Goal: Navigation & Orientation: Find specific page/section

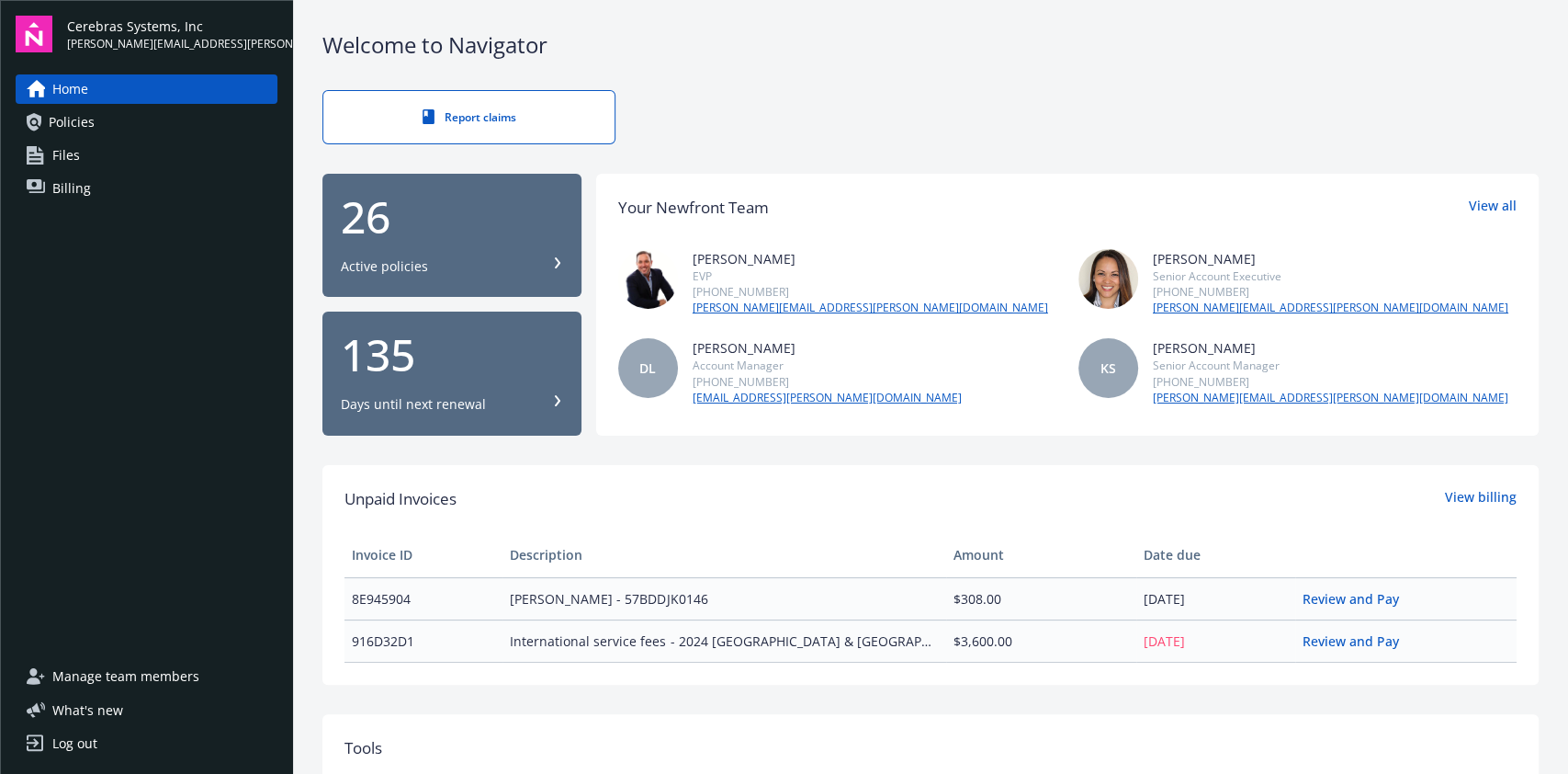
scroll to position [204, 0]
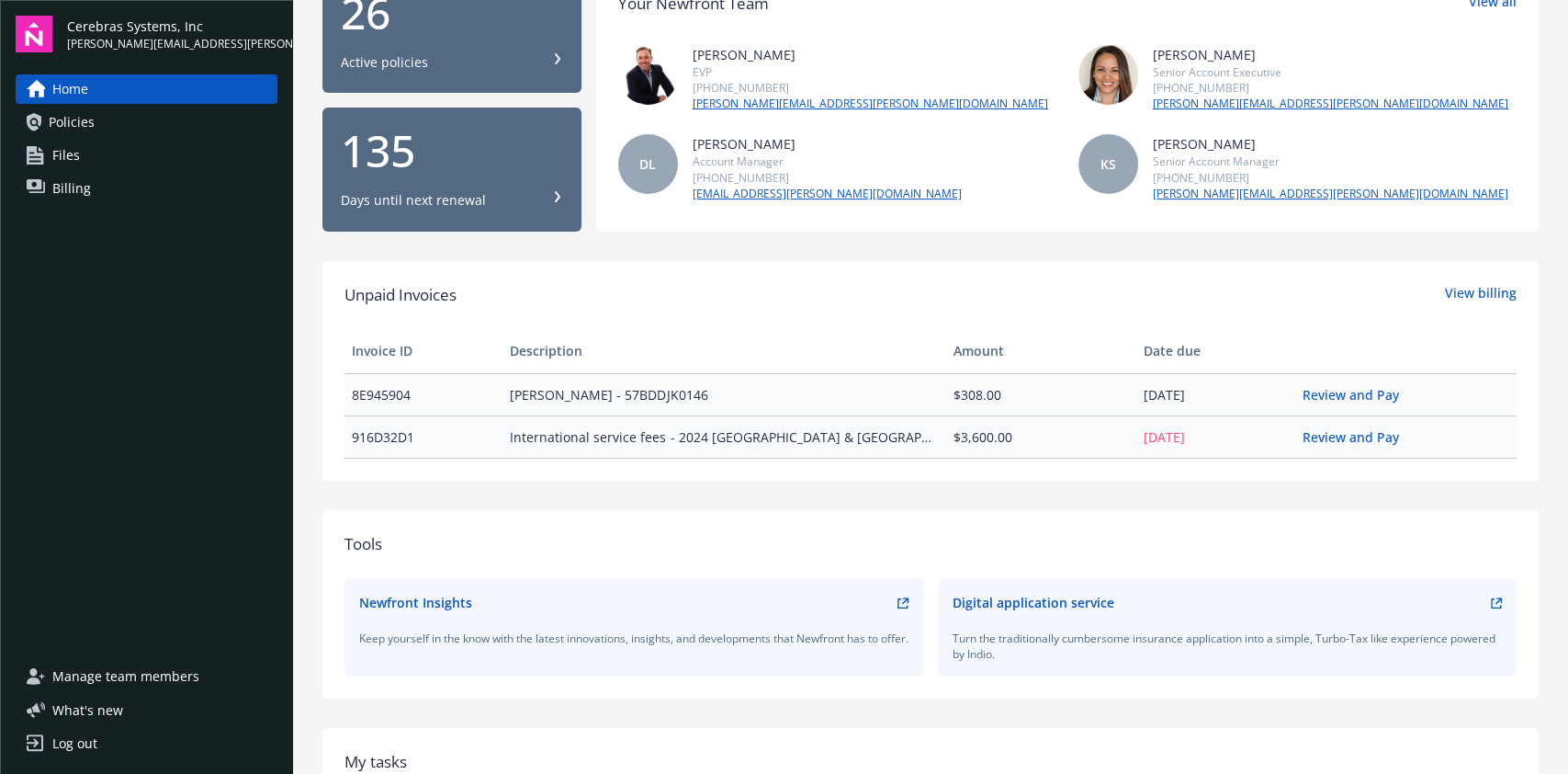
click at [131, 111] on link "Policies" at bounding box center [146, 122] width 261 height 30
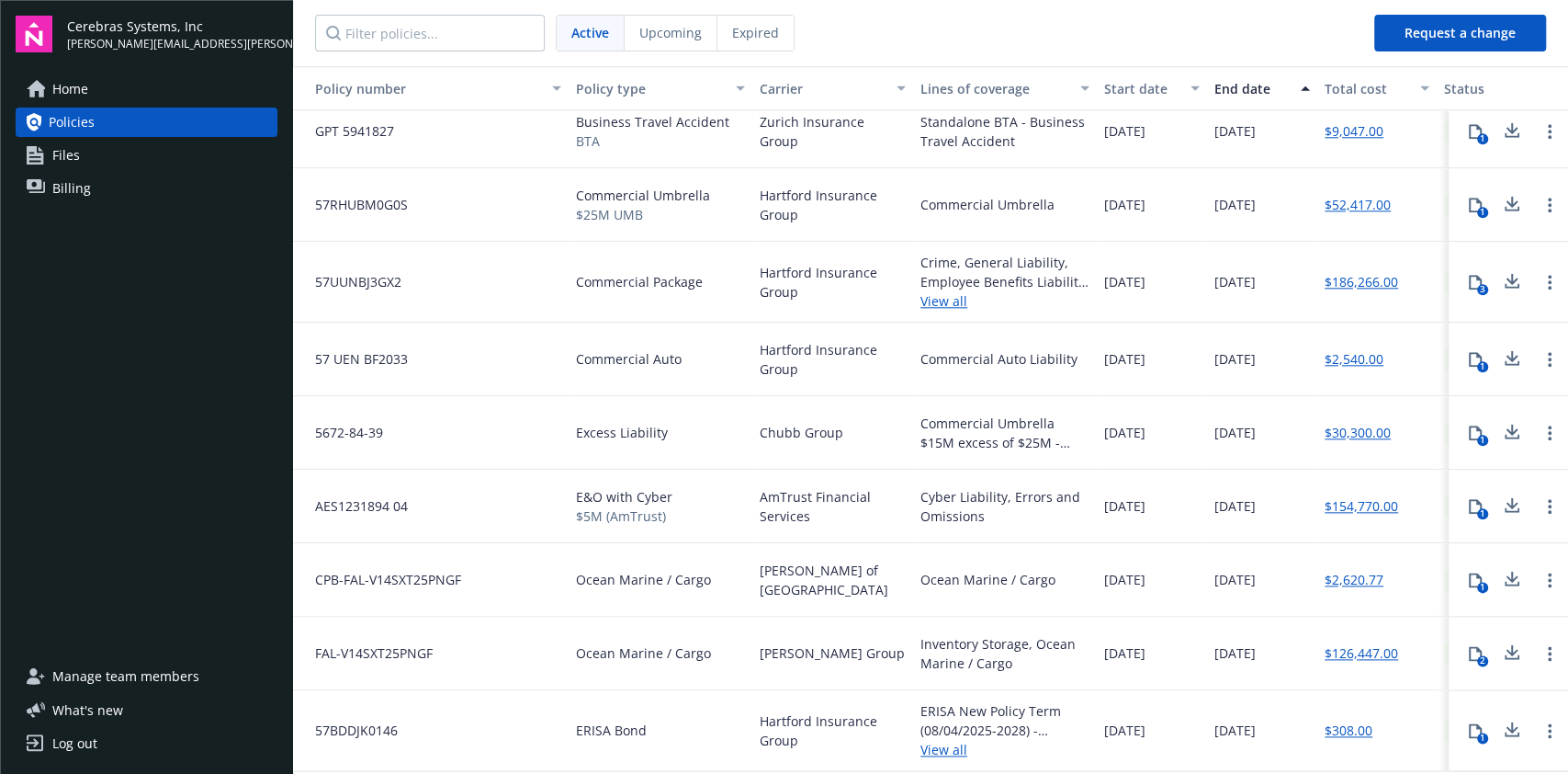
scroll to position [1284, 0]
click at [1477, 508] on div "1" at bounding box center [1483, 513] width 11 height 11
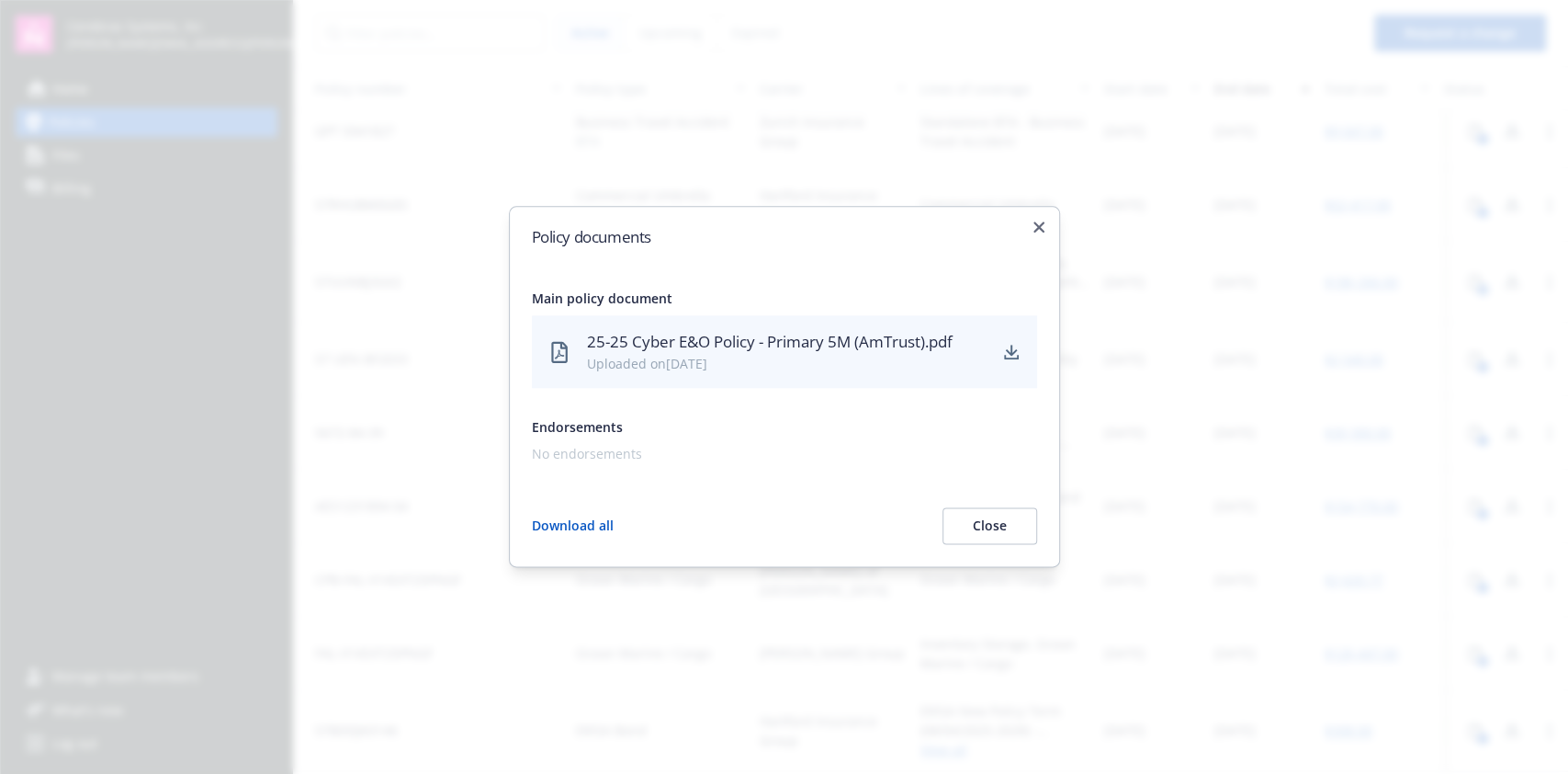
click at [1027, 230] on h2 "Policy documents" at bounding box center [784, 237] width 506 height 15
click at [1025, 123] on div at bounding box center [784, 387] width 1568 height 774
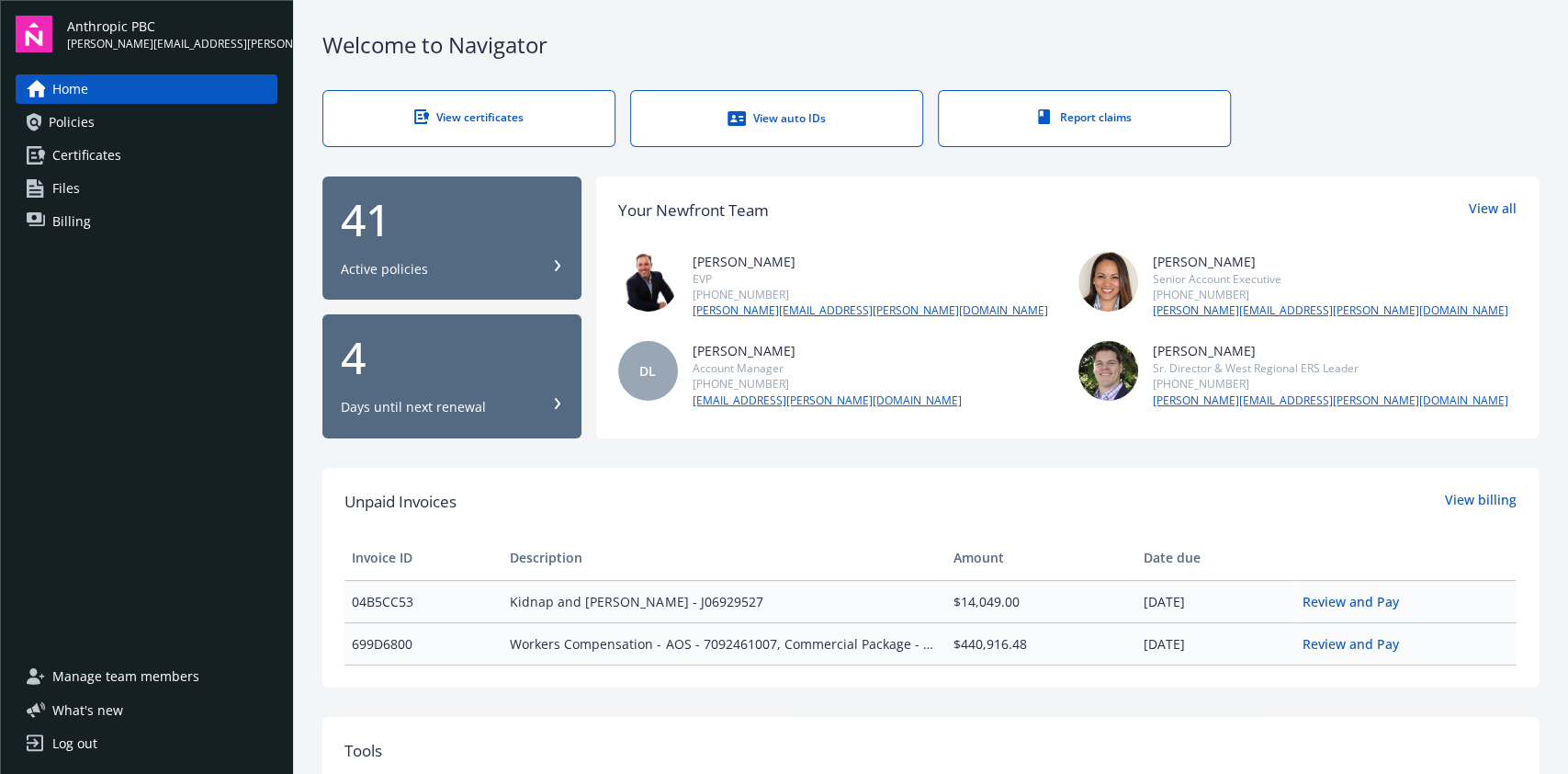
click at [152, 121] on link "Policies" at bounding box center [146, 122] width 261 height 30
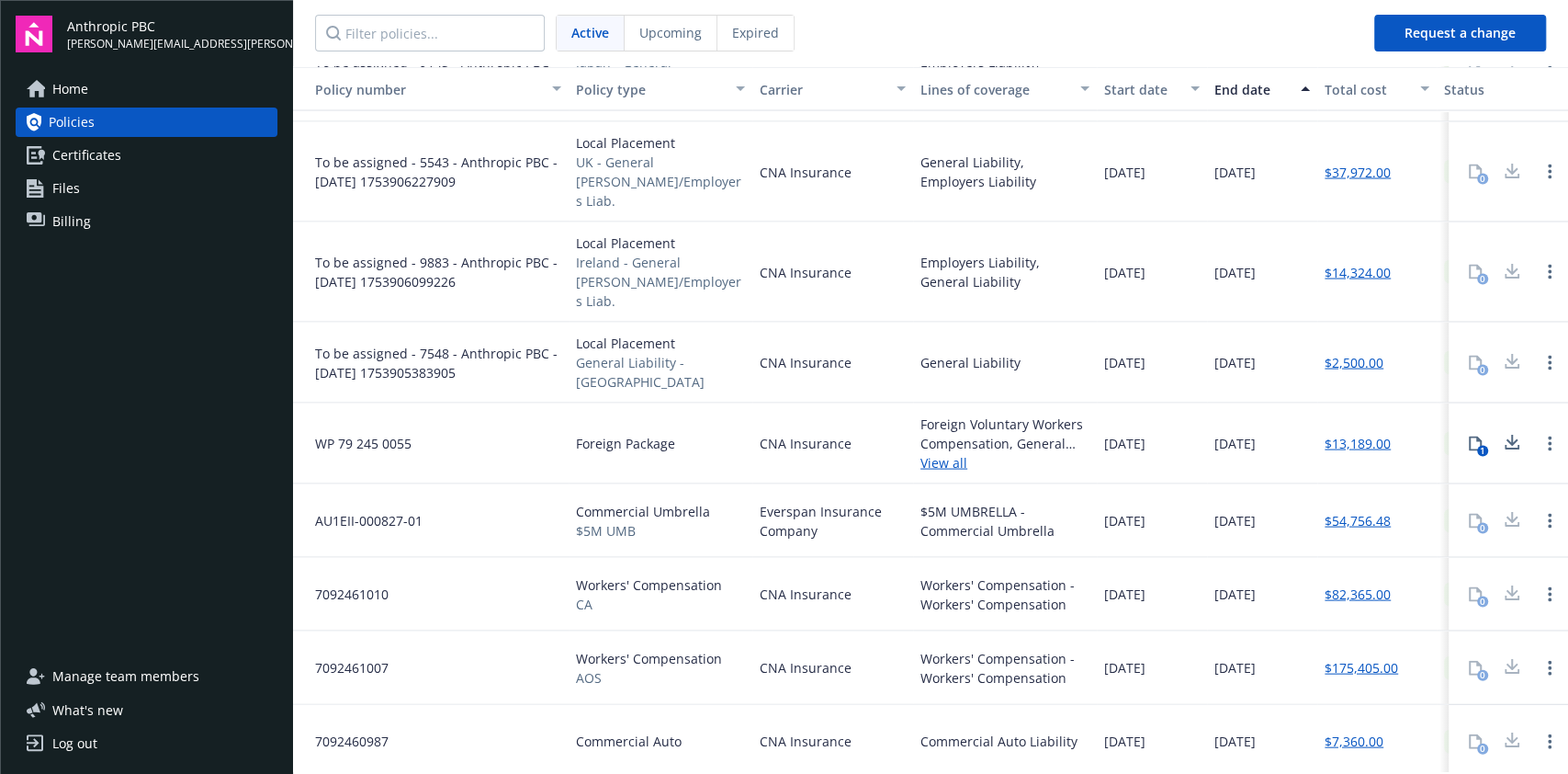
scroll to position [2401, 0]
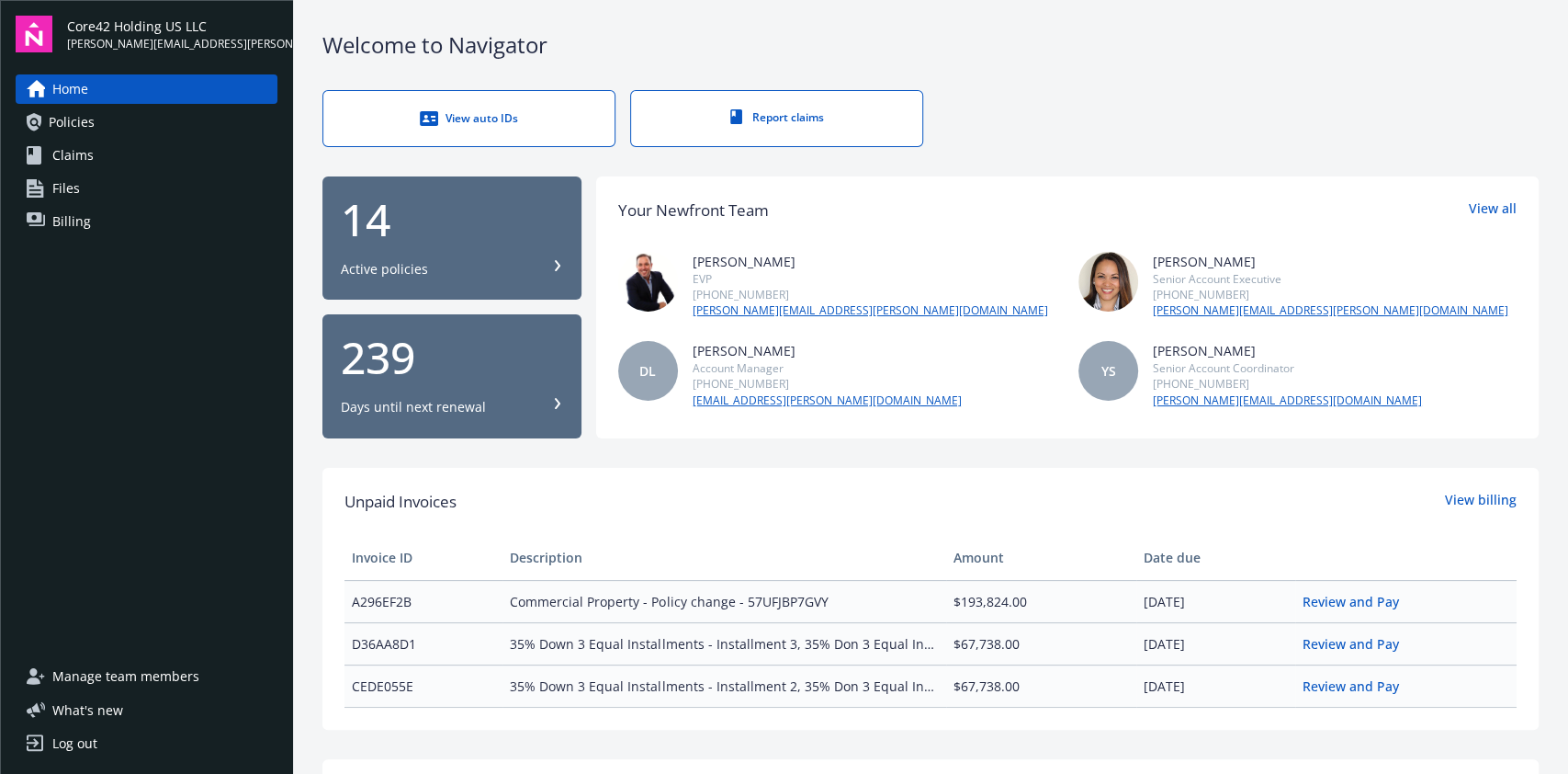
click at [227, 137] on div "Home Policies Claims Files Billing" at bounding box center [146, 155] width 261 height 162
click at [216, 124] on link "Policies" at bounding box center [146, 122] width 261 height 30
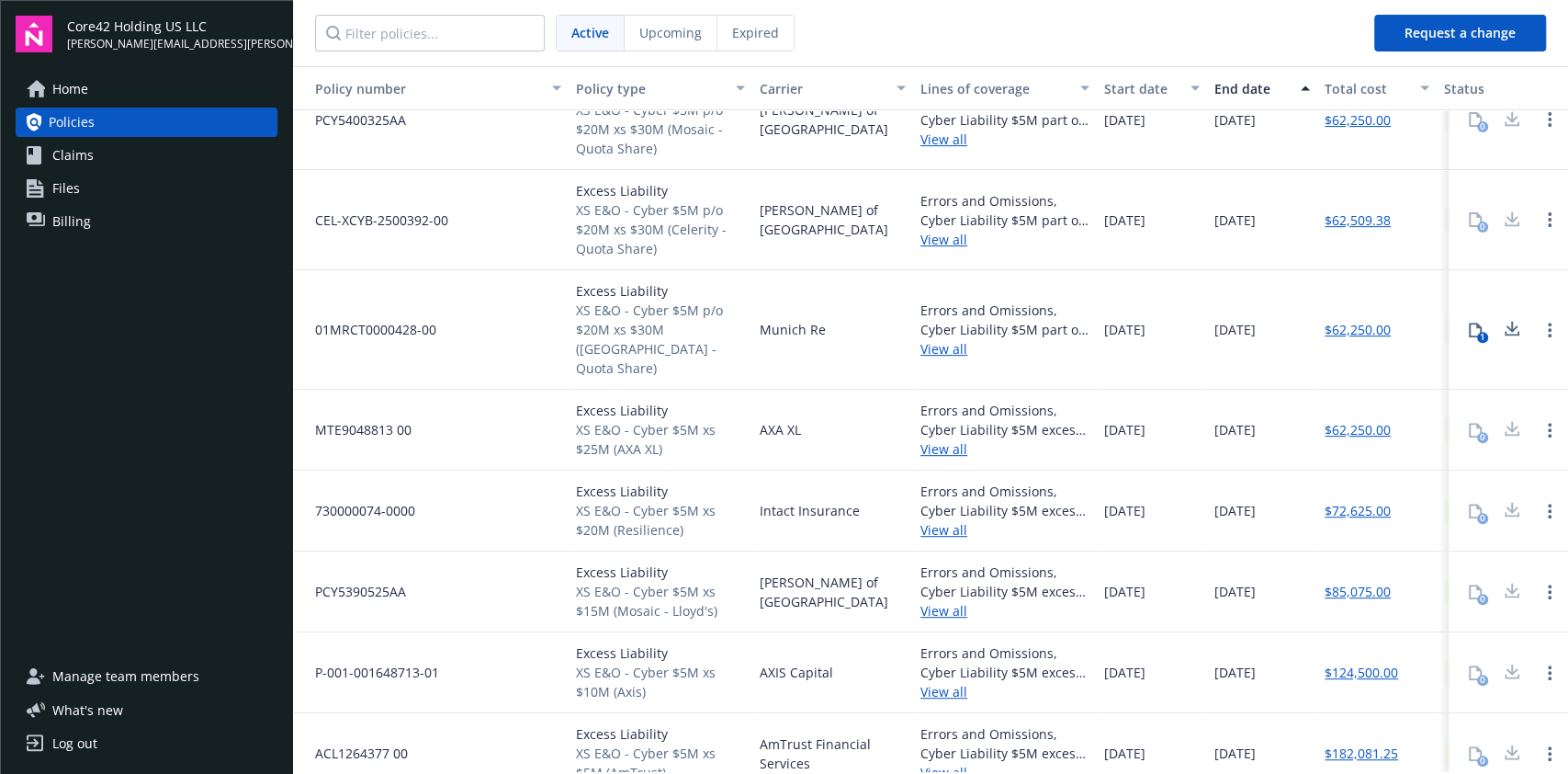
scroll to position [510, 0]
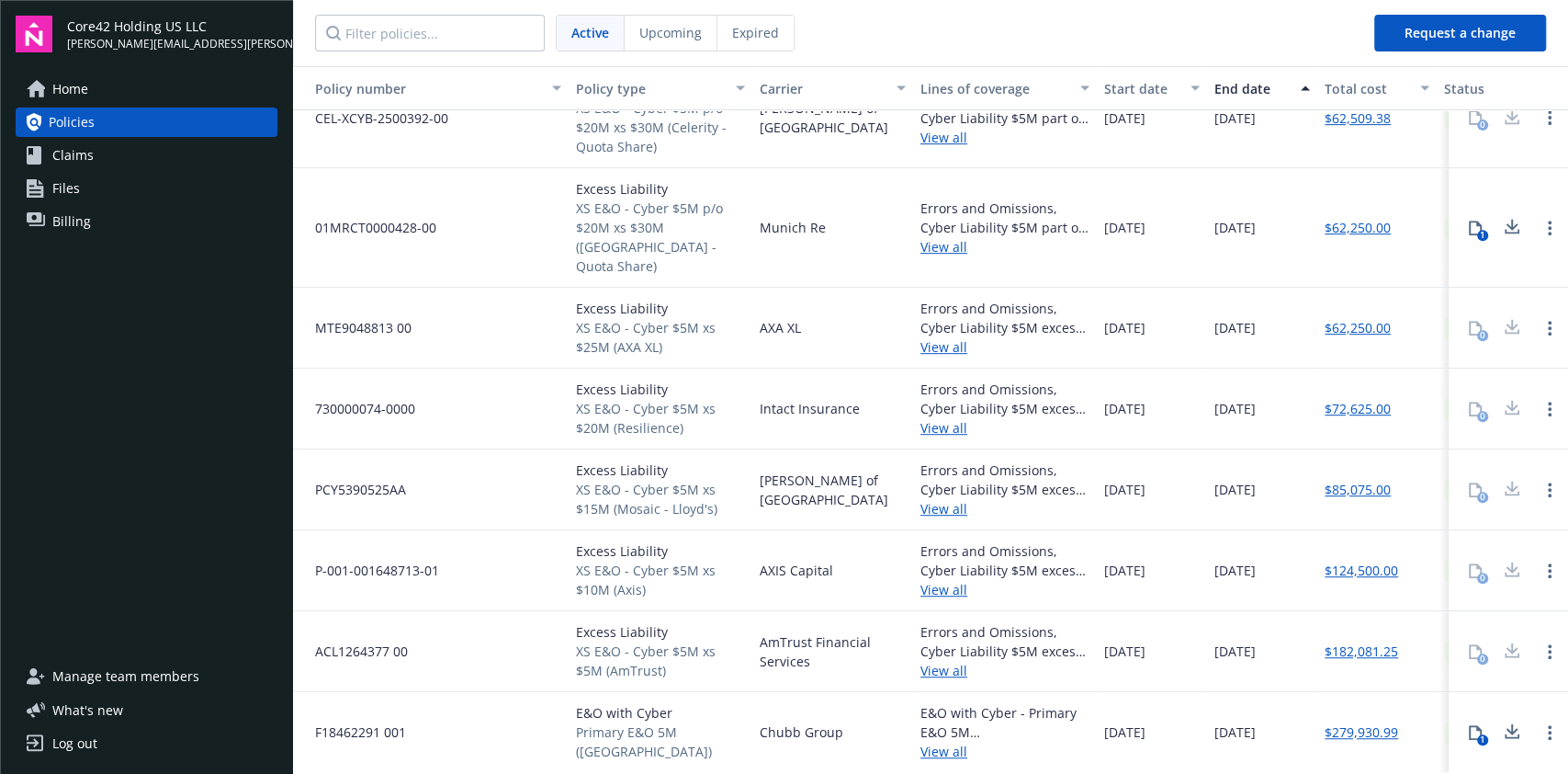
click at [1477, 734] on div "1" at bounding box center [1483, 740] width 11 height 11
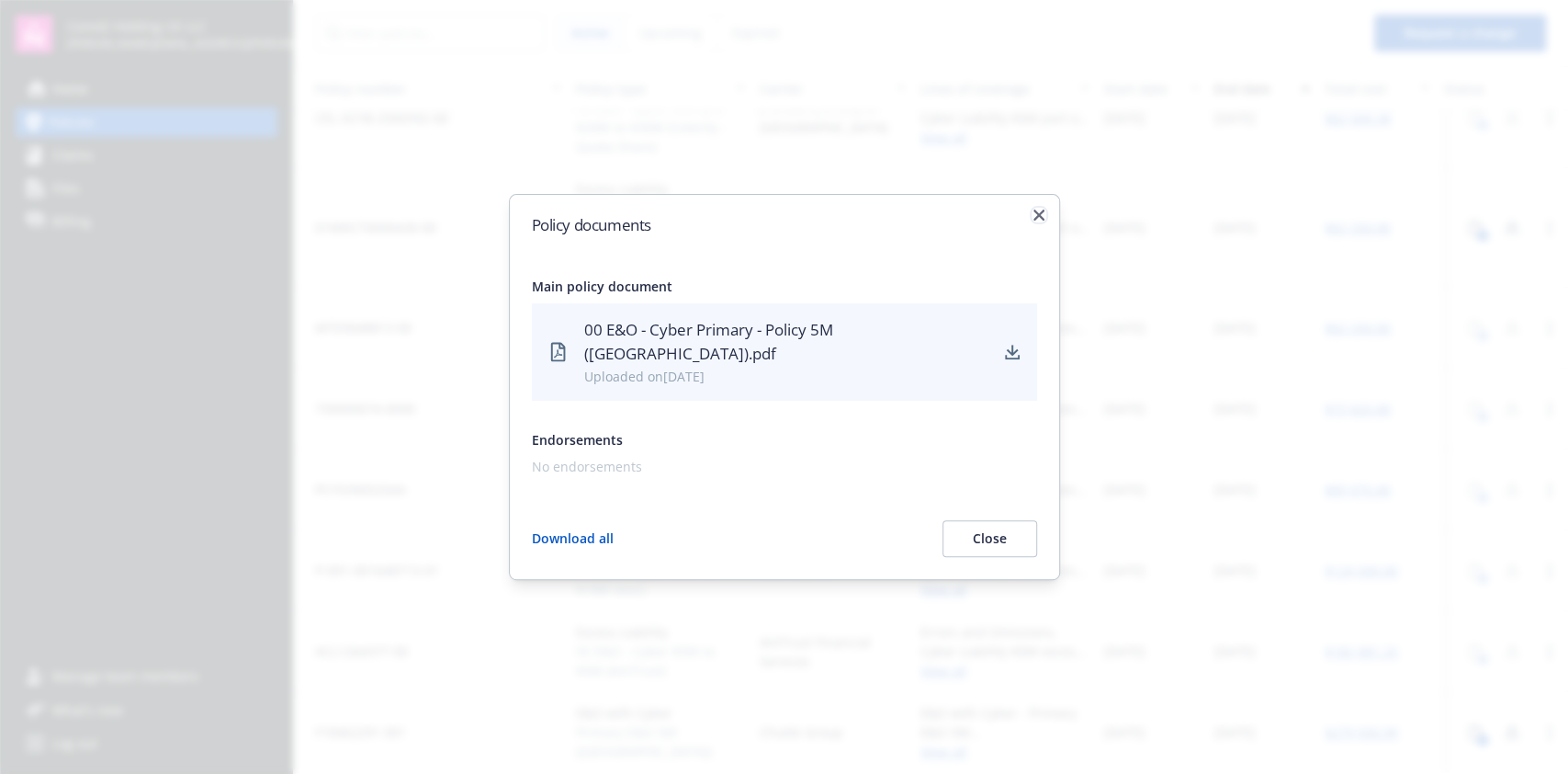
click at [1038, 220] on icon "button" at bounding box center [1039, 216] width 11 height 11
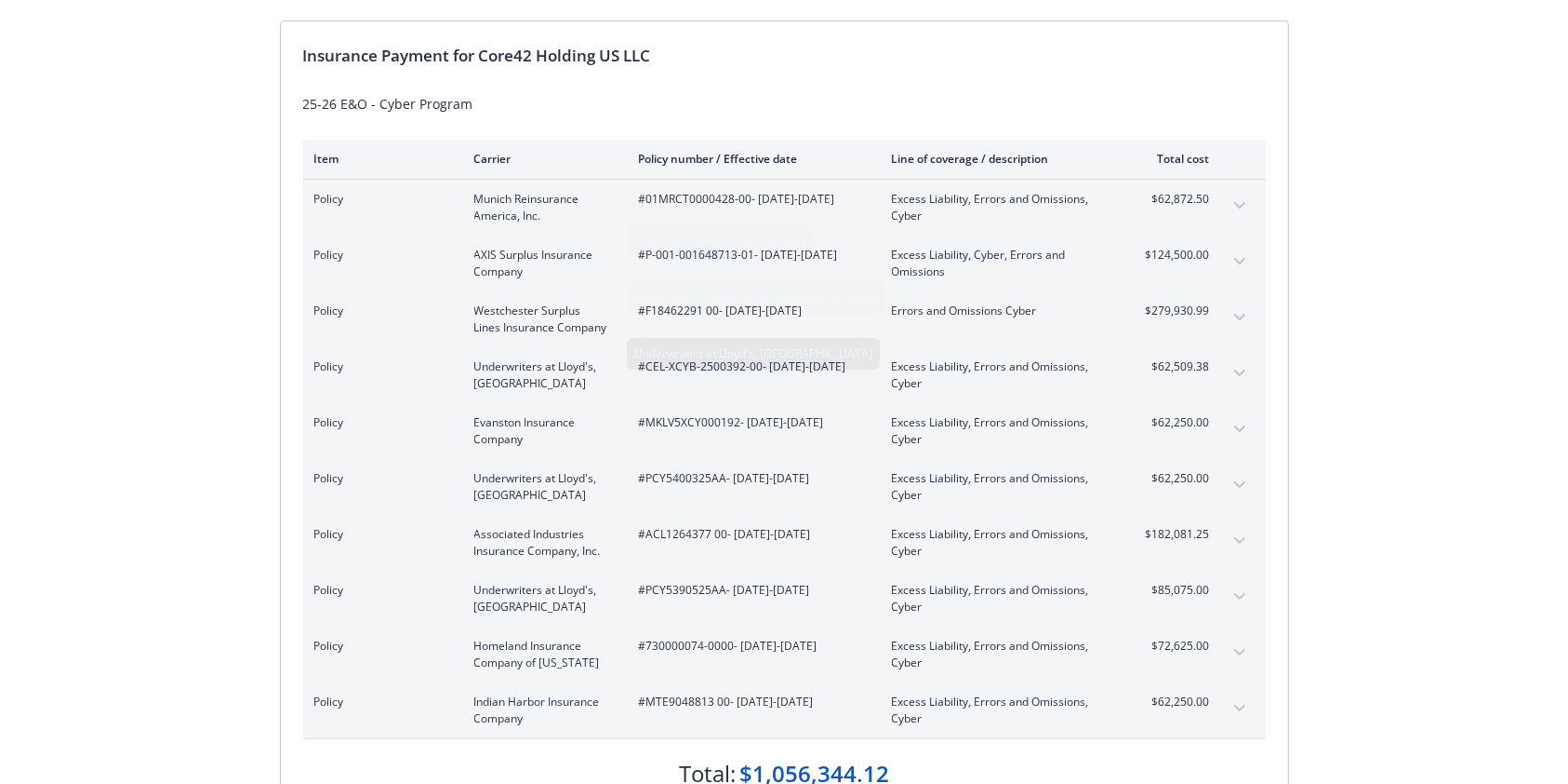
scroll to position [207, 0]
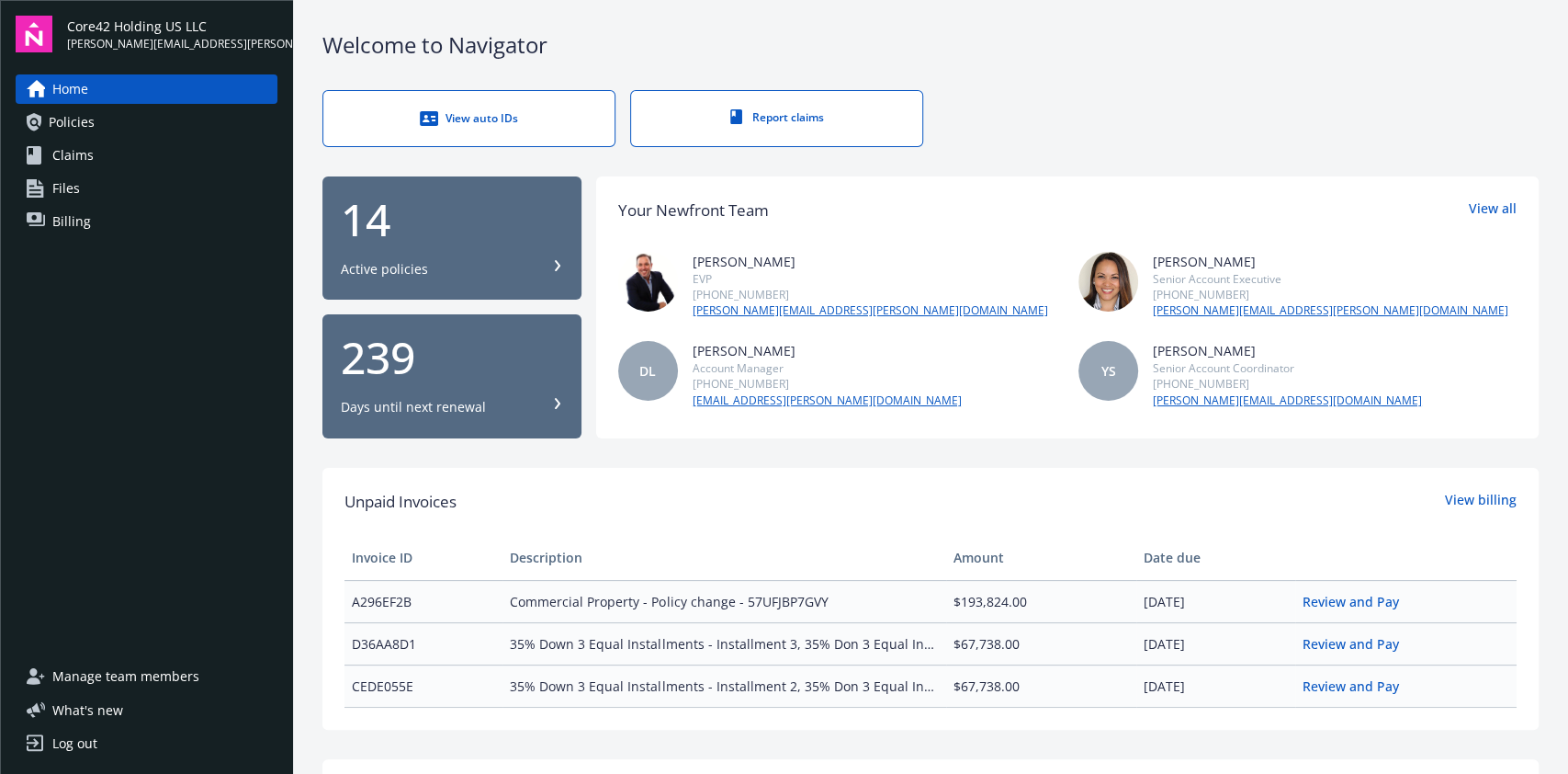
scroll to position [368, 0]
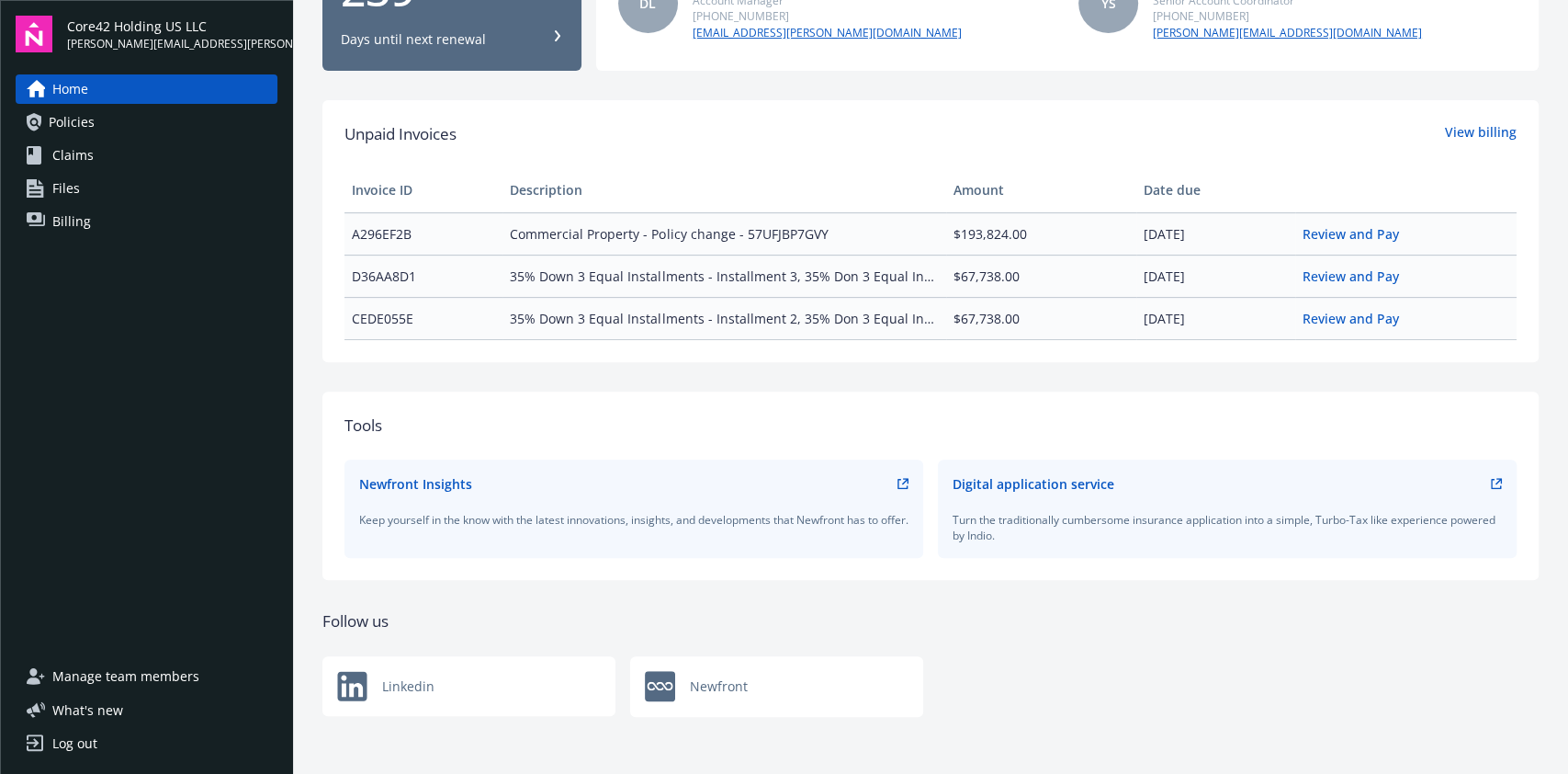
click at [124, 130] on link "Policies" at bounding box center [146, 122] width 261 height 30
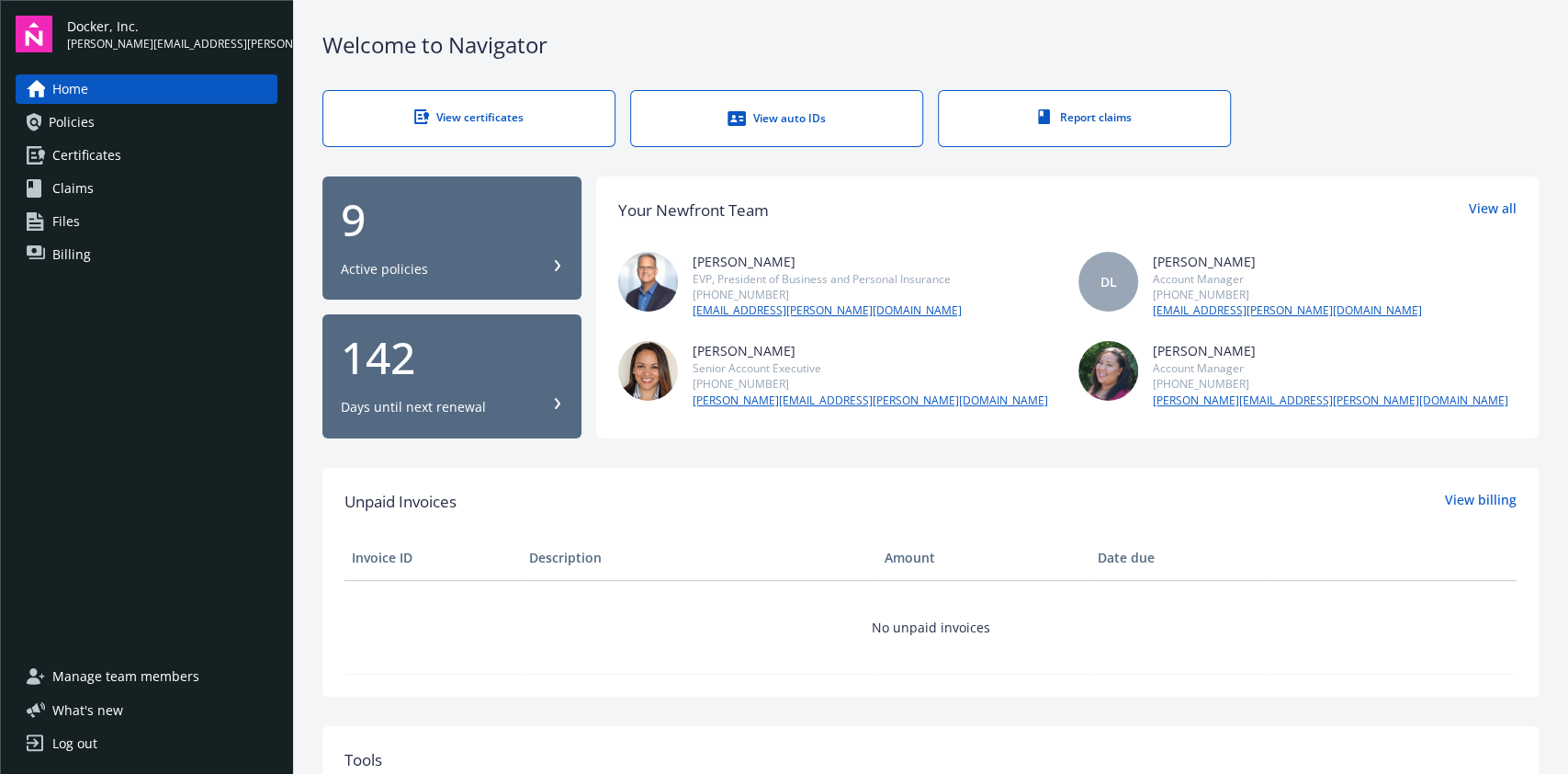
click at [161, 125] on link "Policies" at bounding box center [146, 122] width 261 height 30
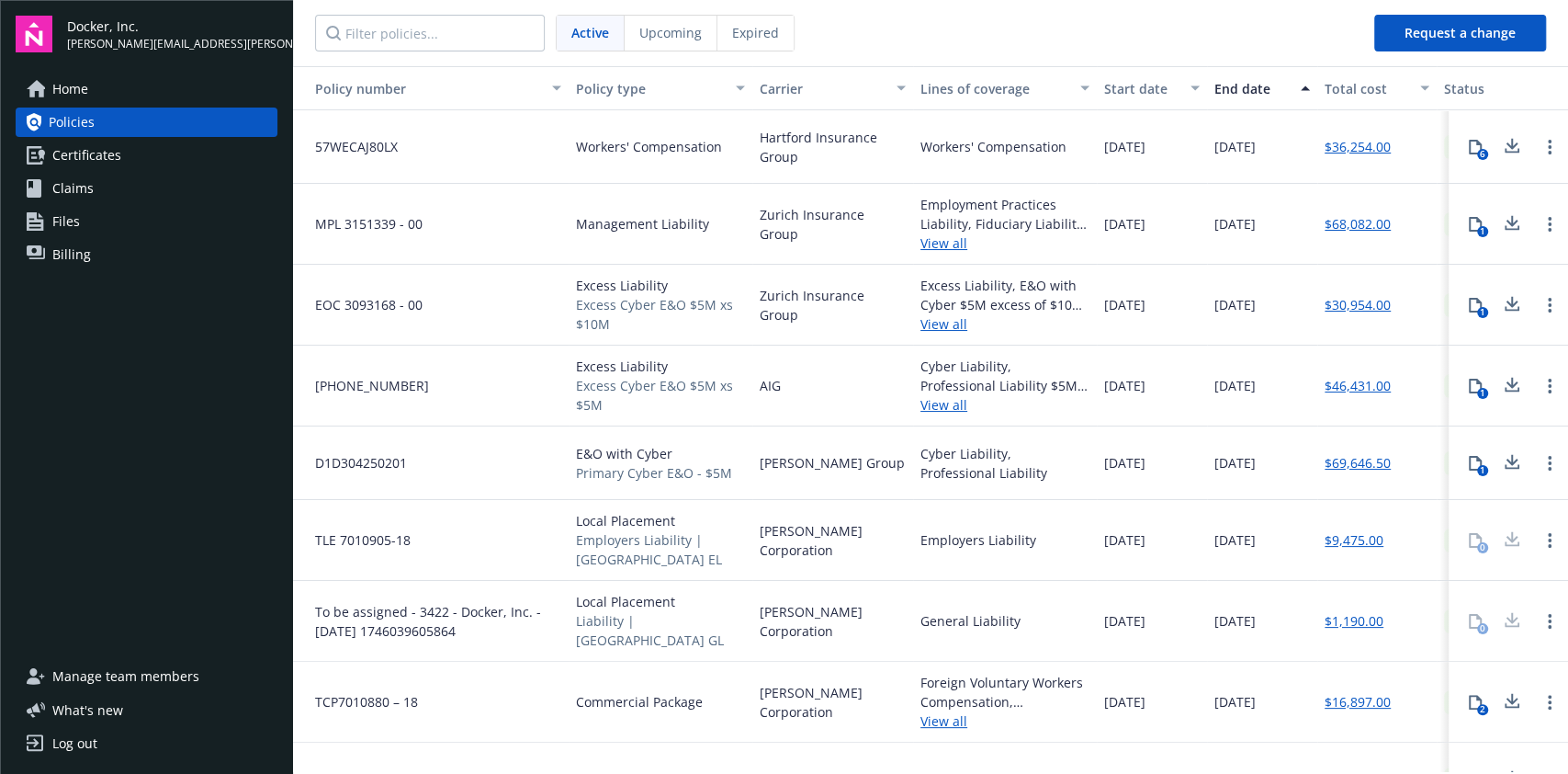
scroll to position [49, 0]
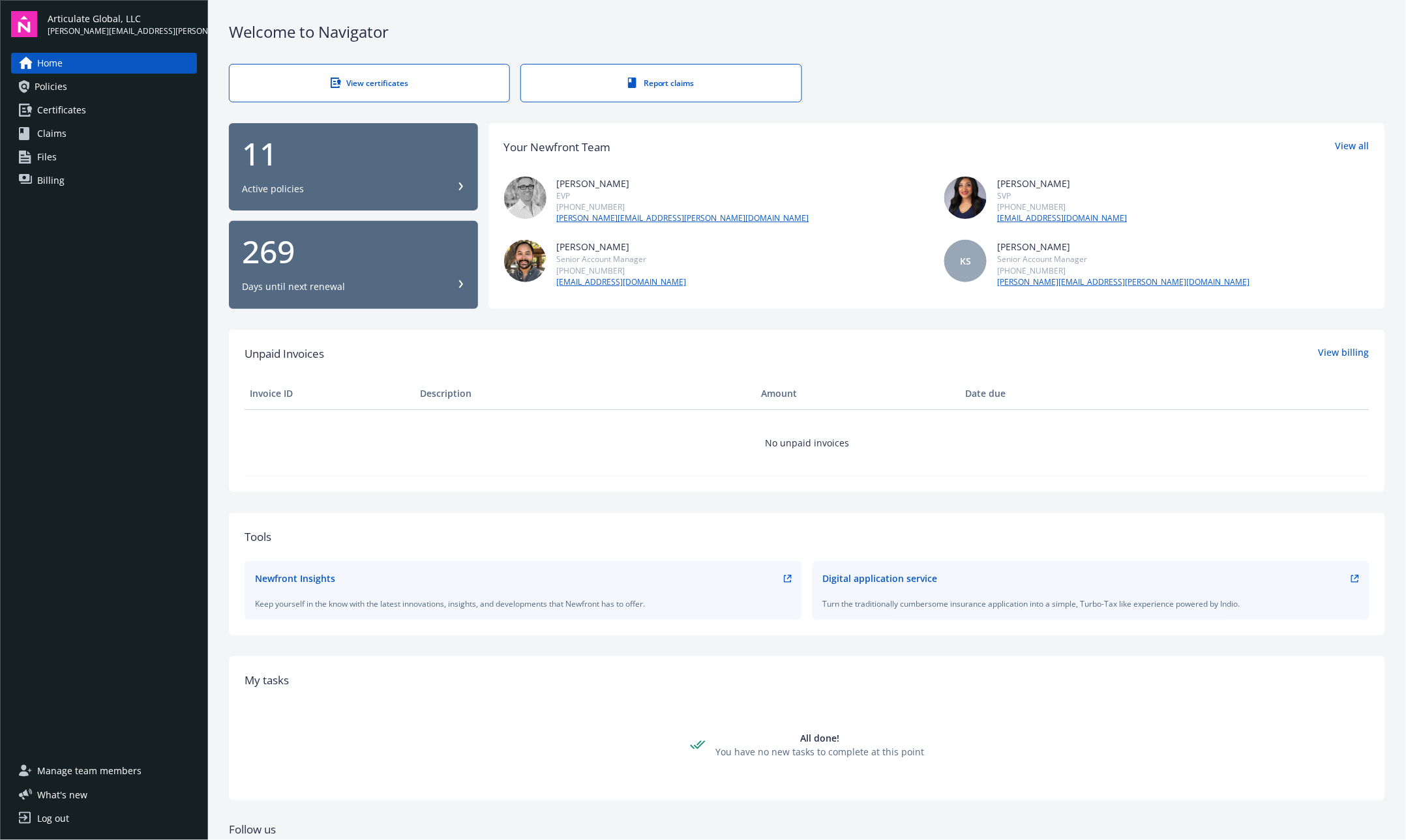
click at [110, 155] on link "Files" at bounding box center [103, 157] width 186 height 21
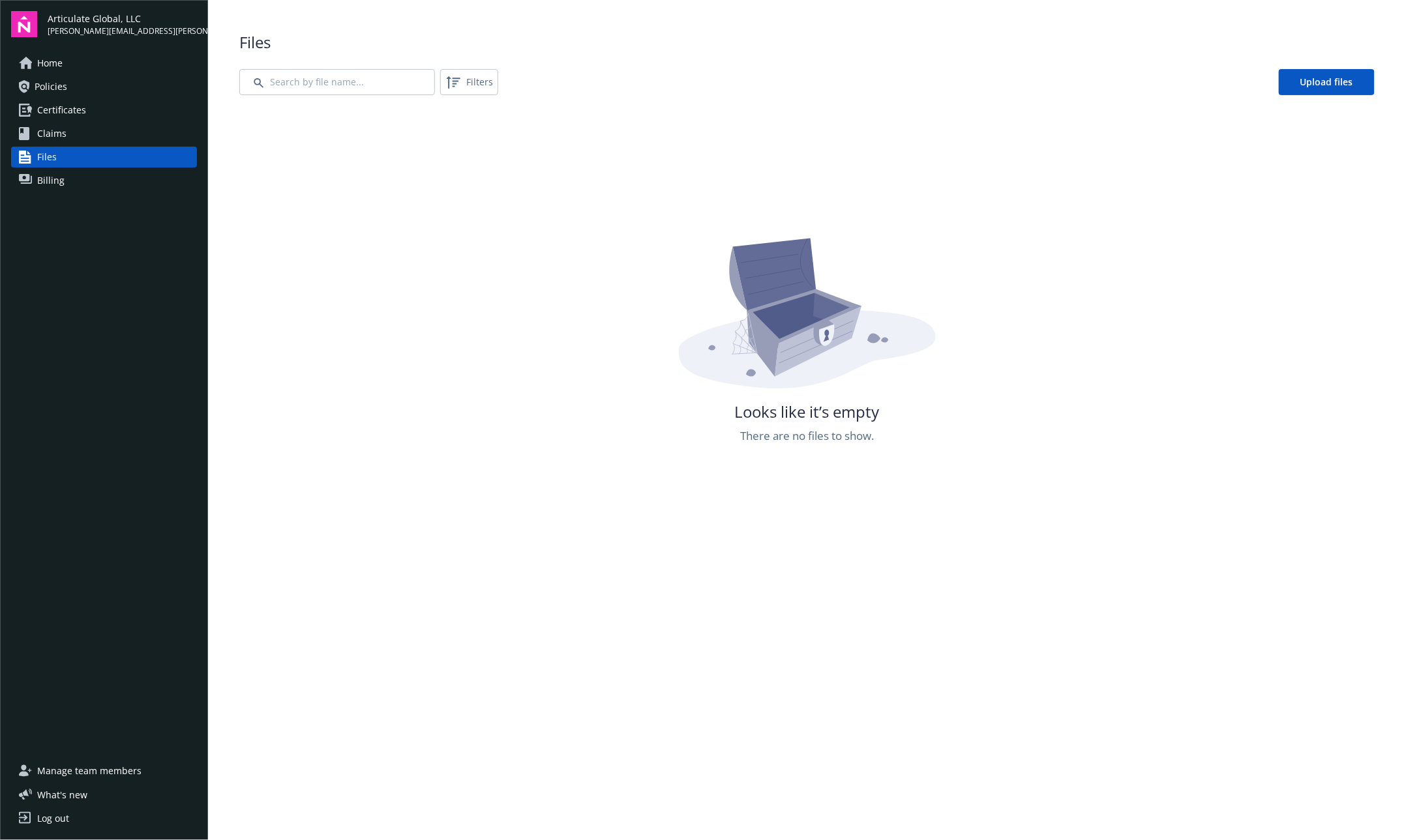
drag, startPoint x: 859, startPoint y: 0, endPoint x: 510, endPoint y: 370, distance: 508.6
click at [510, 370] on div "Looks like it’s empty There are no files to show." at bounding box center [807, 656] width 1135 height 840
click at [87, 172] on link "Billing" at bounding box center [103, 180] width 186 height 21
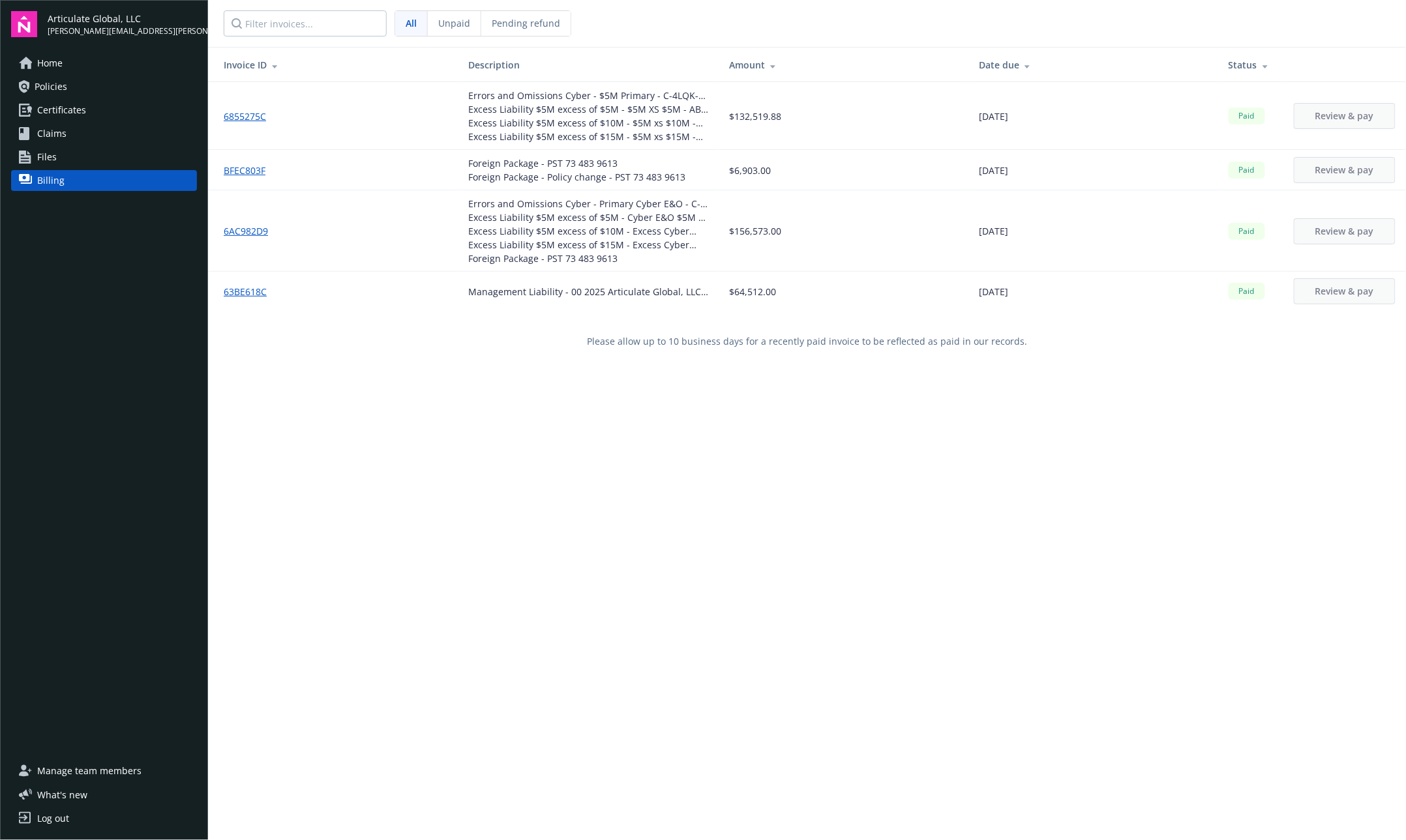
click at [101, 130] on link "Claims" at bounding box center [103, 133] width 186 height 21
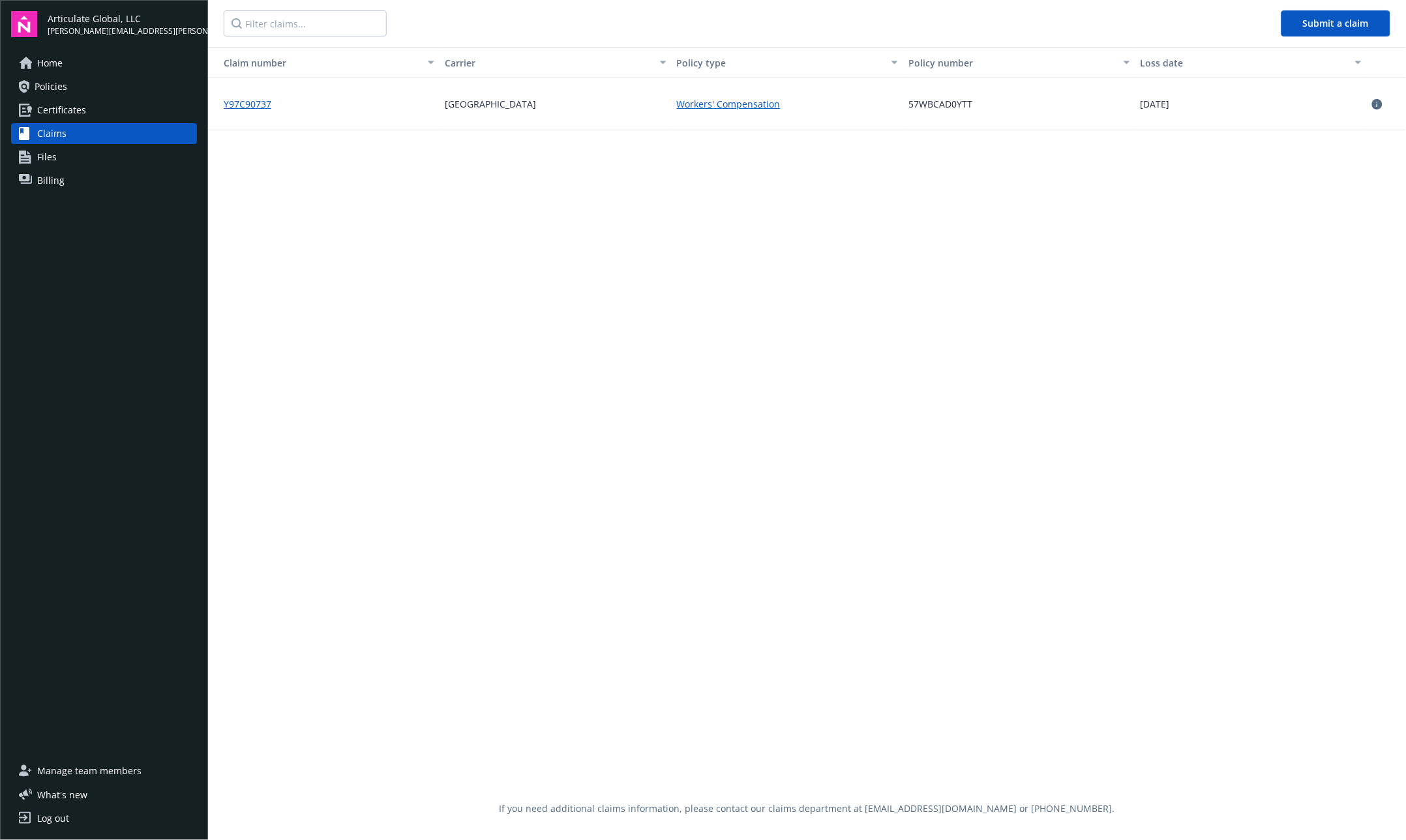
click at [109, 111] on link "Certificates" at bounding box center [103, 110] width 186 height 21
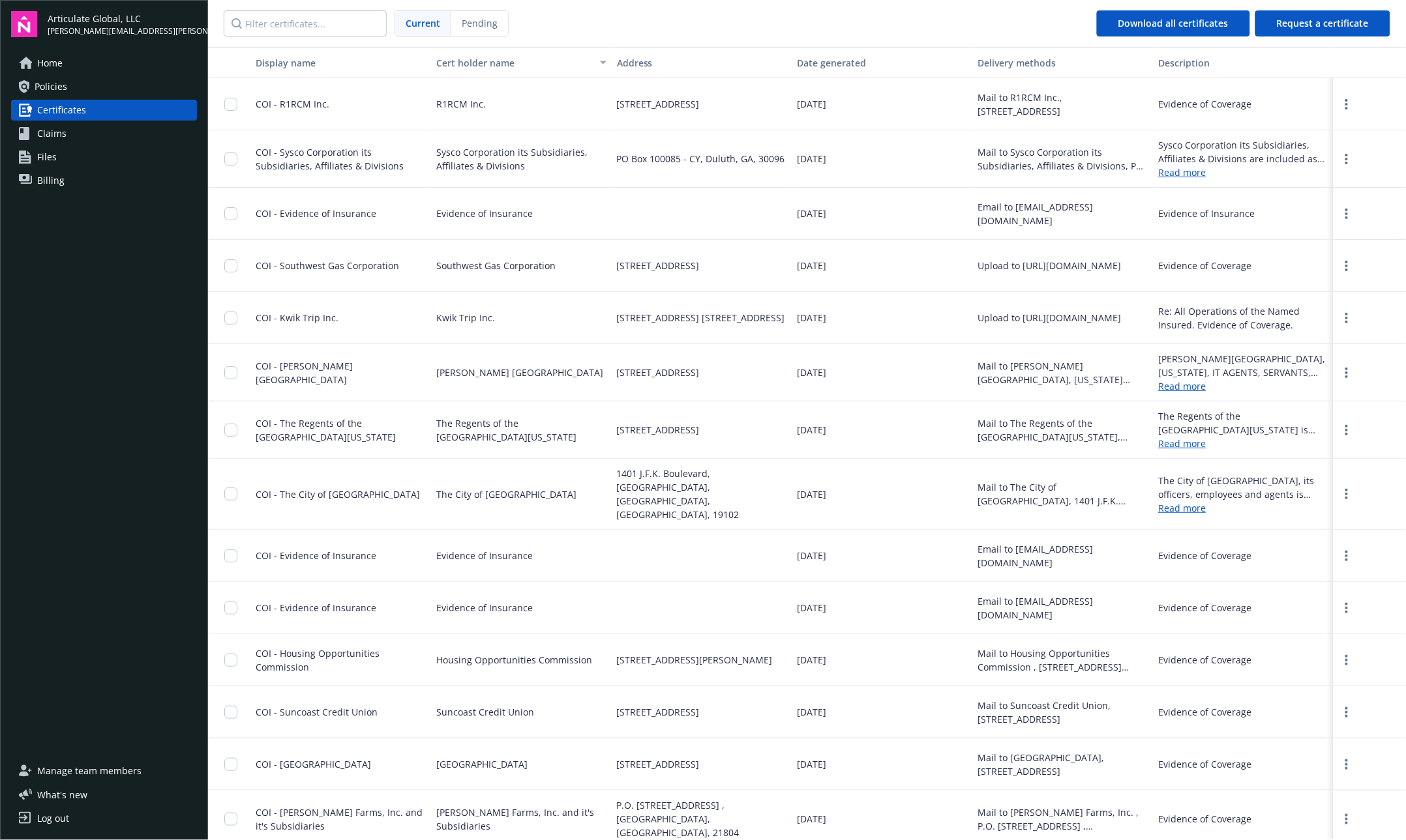
click at [116, 91] on link "Policies" at bounding box center [103, 86] width 186 height 21
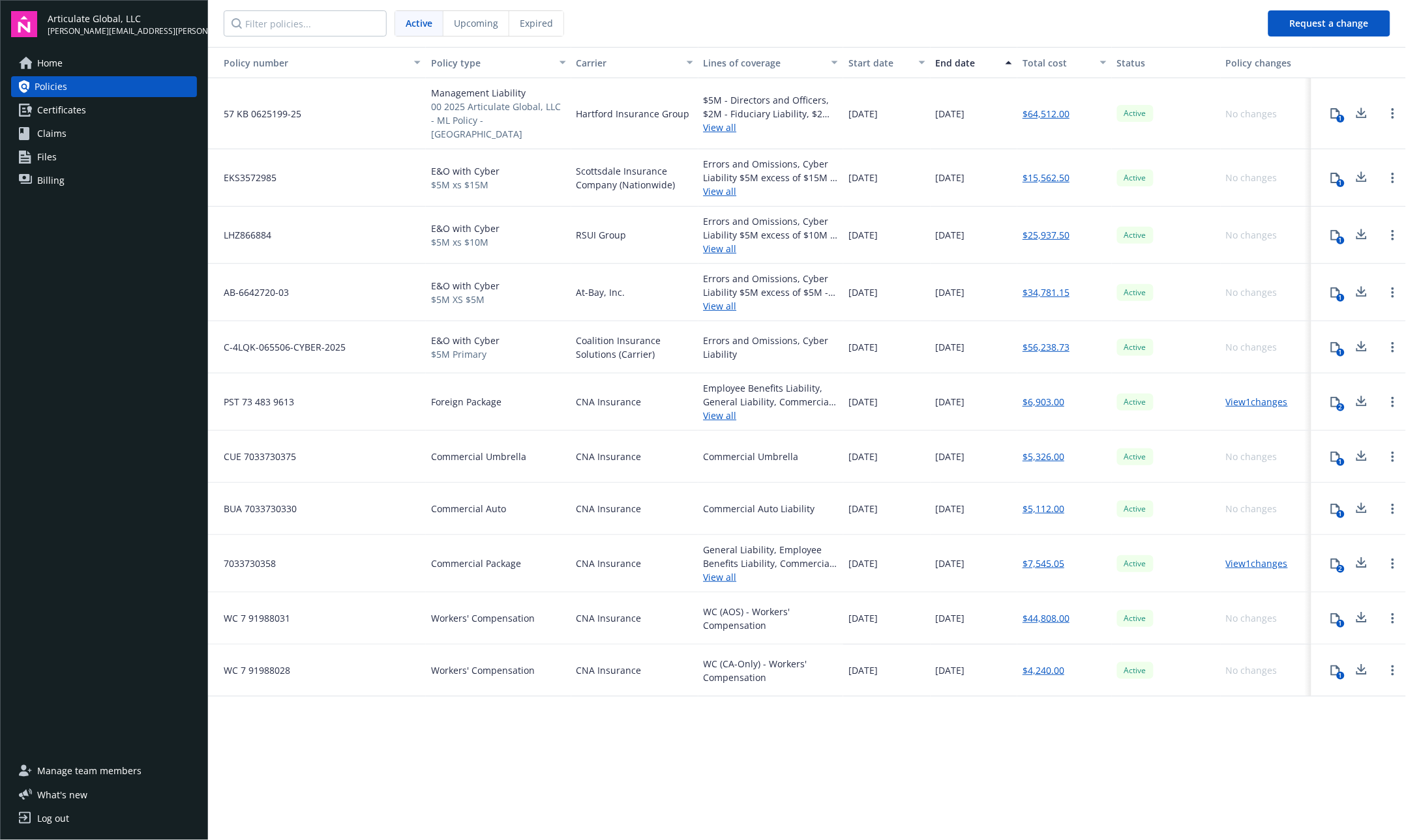
click at [1340, 115] on div "1" at bounding box center [1341, 119] width 8 height 8
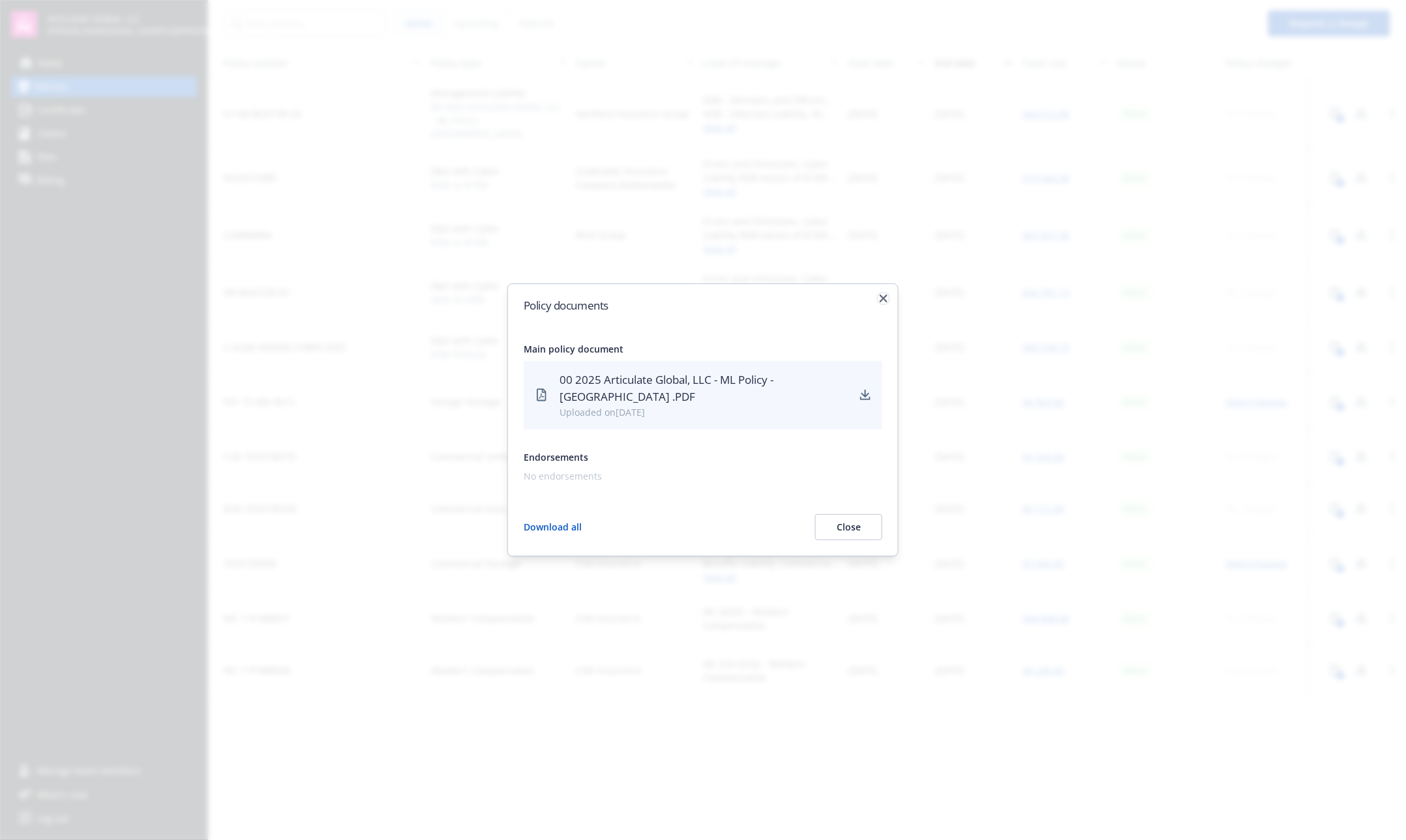
drag, startPoint x: 885, startPoint y: 299, endPoint x: 893, endPoint y: 296, distance: 8.5
click at [885, 299] on icon "button" at bounding box center [884, 299] width 8 height 8
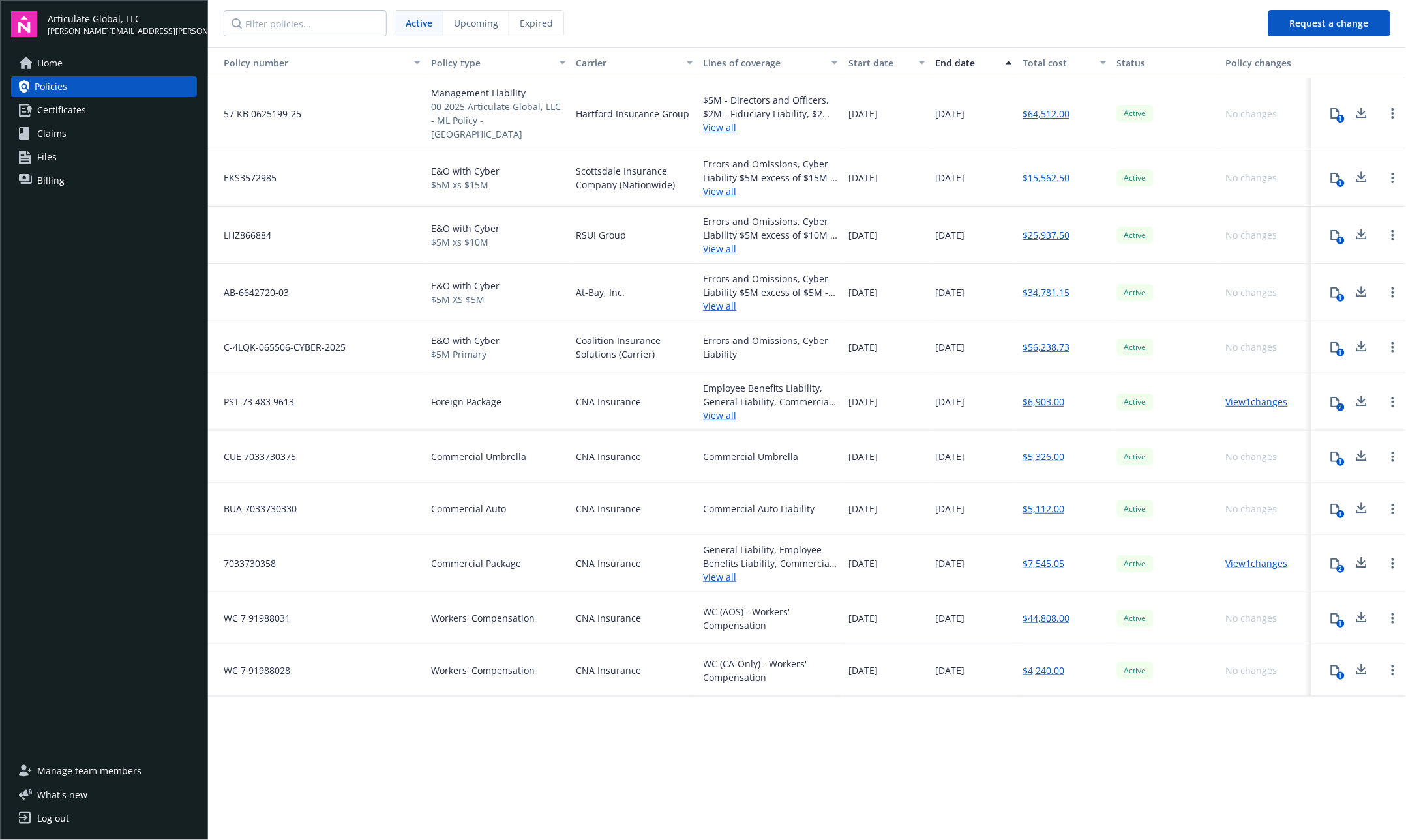
click at [1342, 179] on div "1" at bounding box center [1341, 183] width 8 height 8
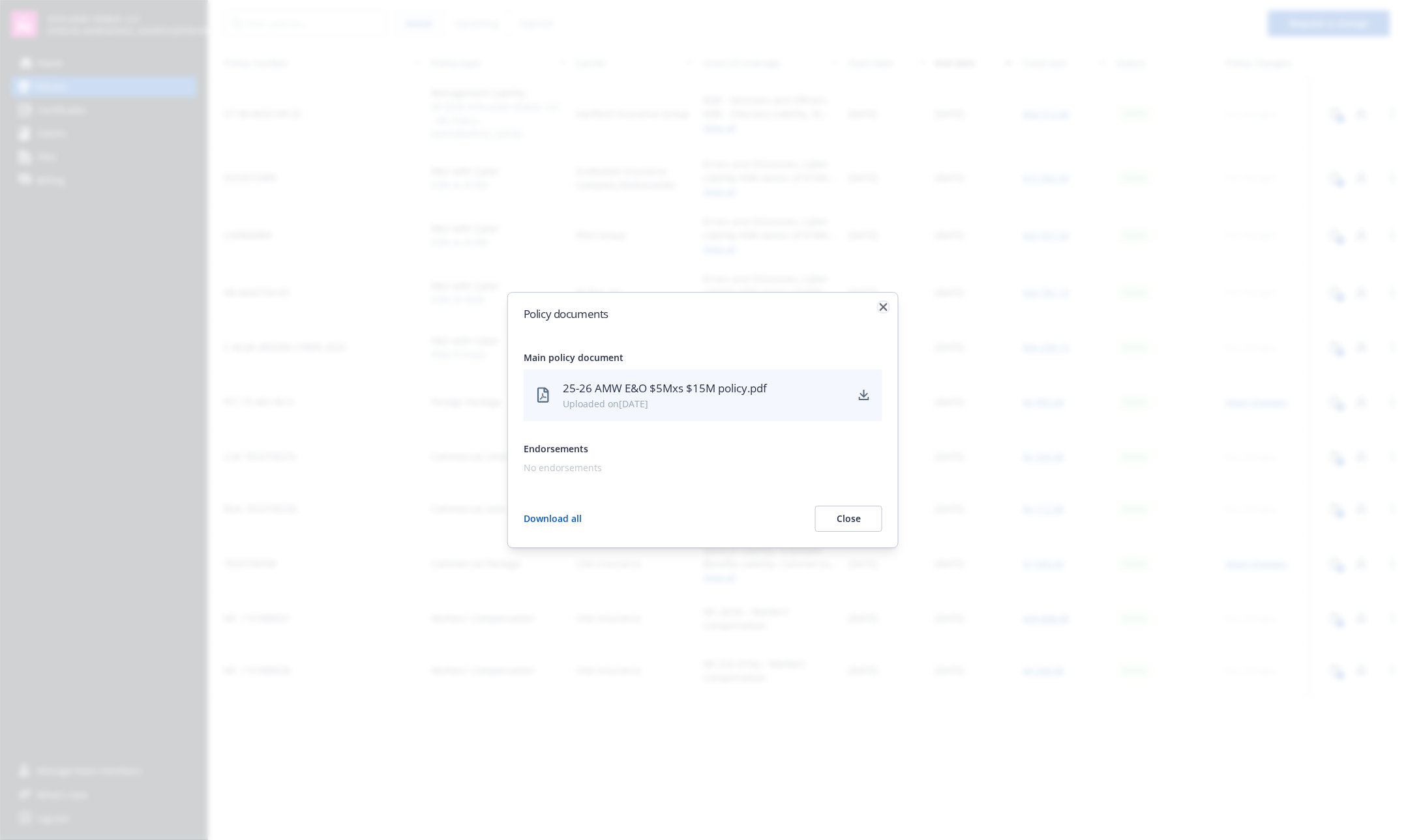
click at [885, 304] on icon "button" at bounding box center [884, 307] width 8 height 8
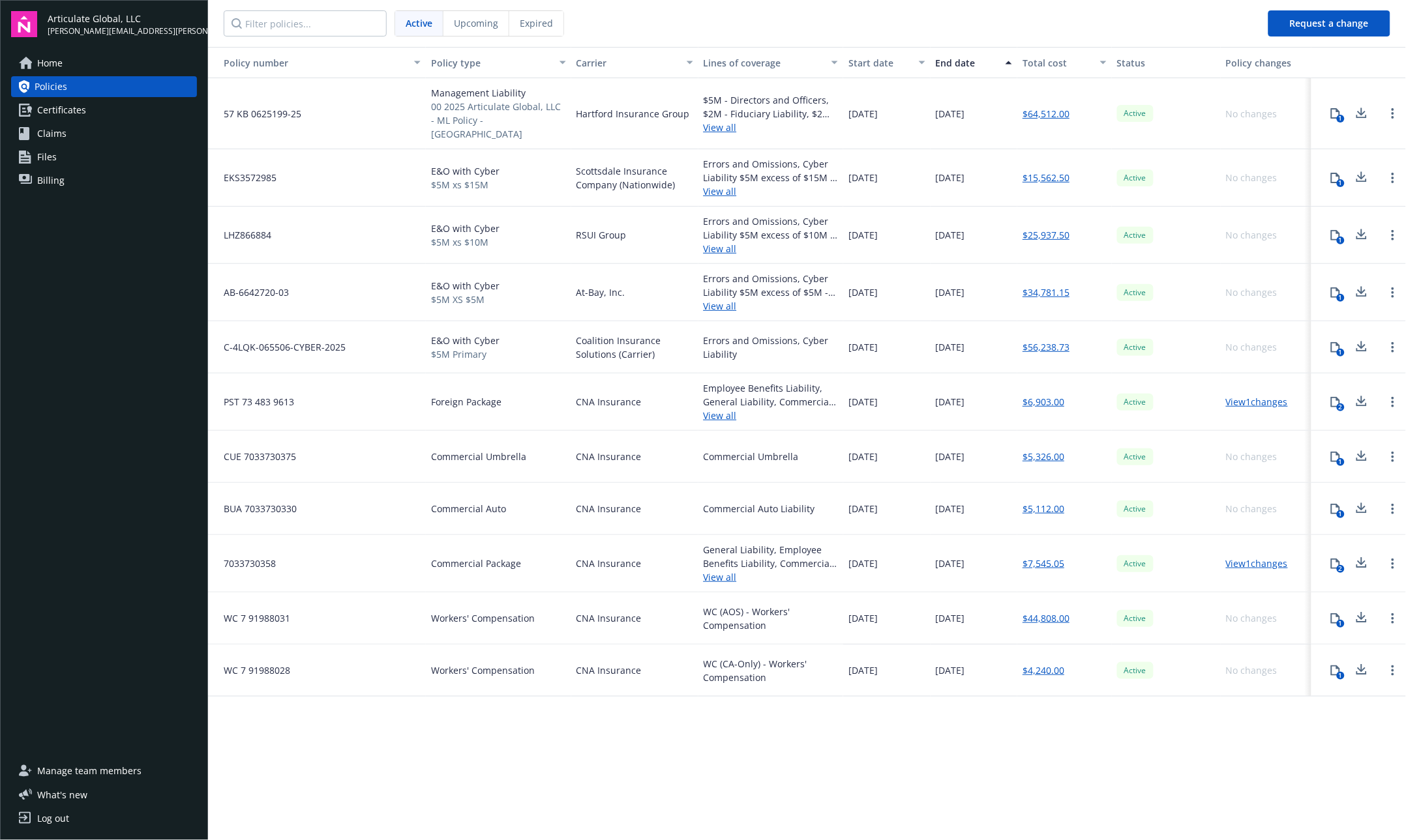
click at [1337, 230] on icon at bounding box center [1335, 235] width 10 height 10
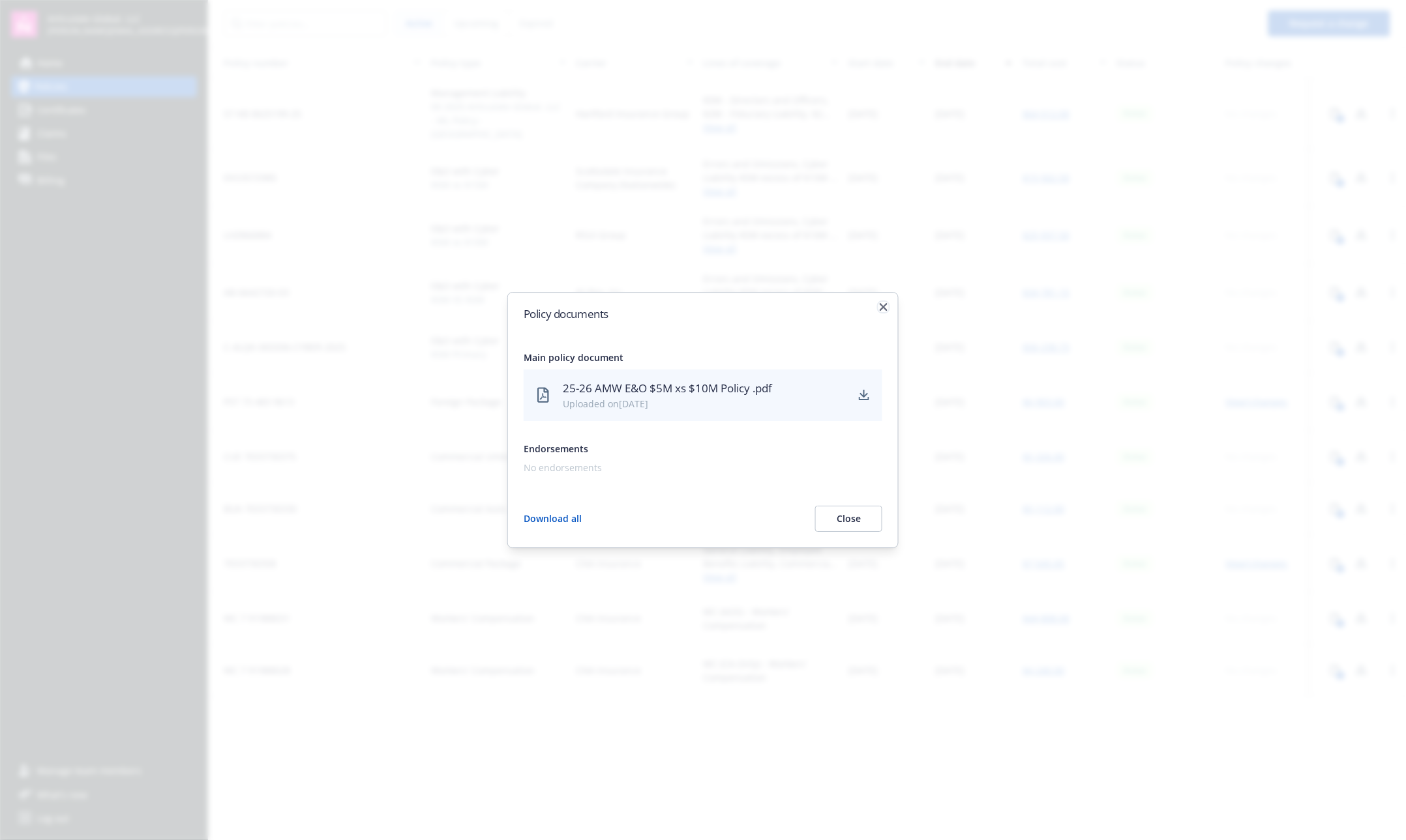
click at [884, 303] on icon "button" at bounding box center [884, 307] width 8 height 8
